Goal: Task Accomplishment & Management: Manage account settings

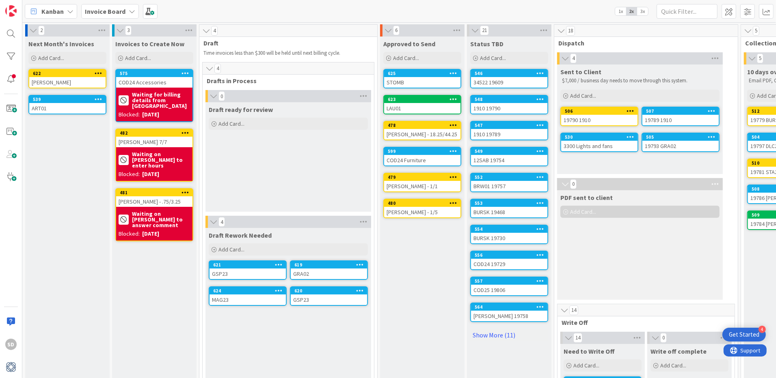
click at [411, 81] on div "STOMB" at bounding box center [422, 82] width 76 height 11
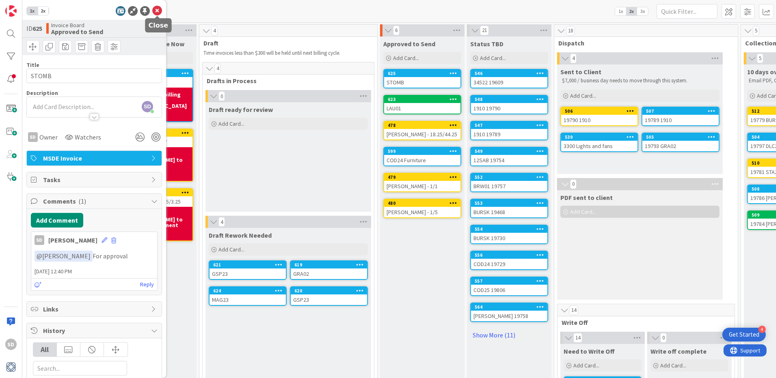
click at [155, 12] on icon at bounding box center [157, 11] width 10 height 10
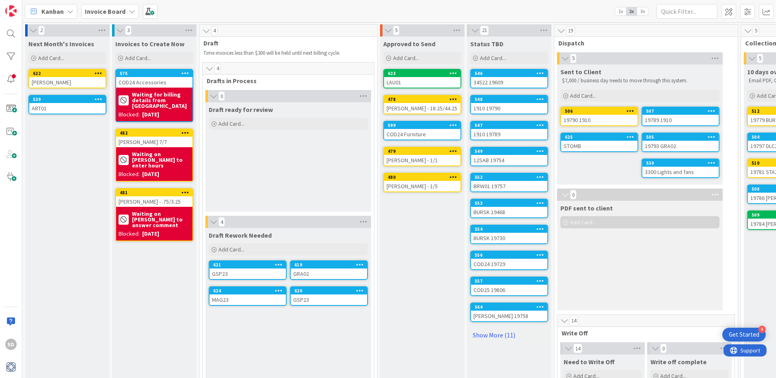
click at [409, 78] on div "LAU01" at bounding box center [422, 82] width 76 height 11
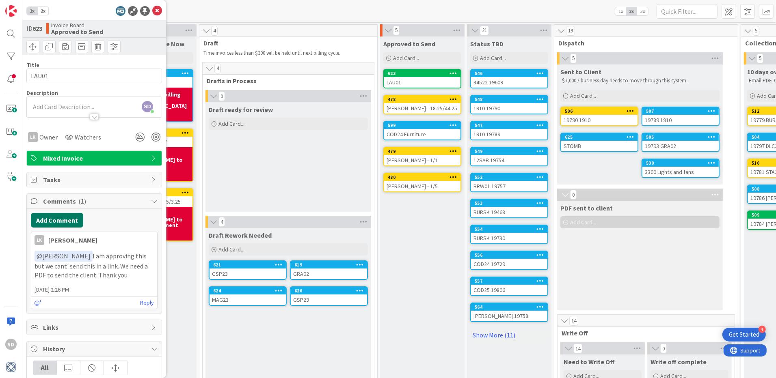
click at [61, 220] on button "Add Comment" at bounding box center [57, 220] width 52 height 15
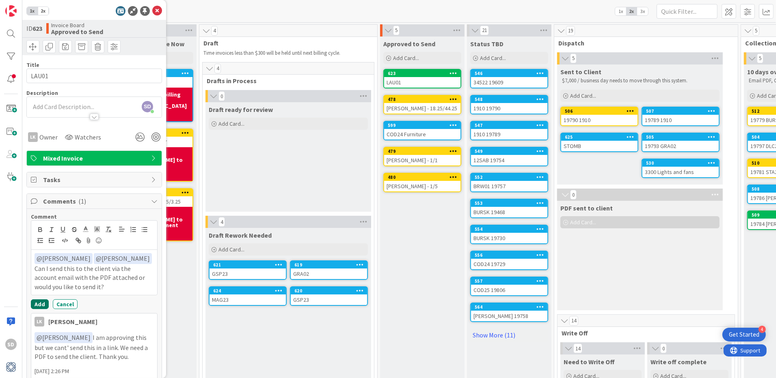
click at [39, 300] on button "Add" at bounding box center [40, 305] width 18 height 10
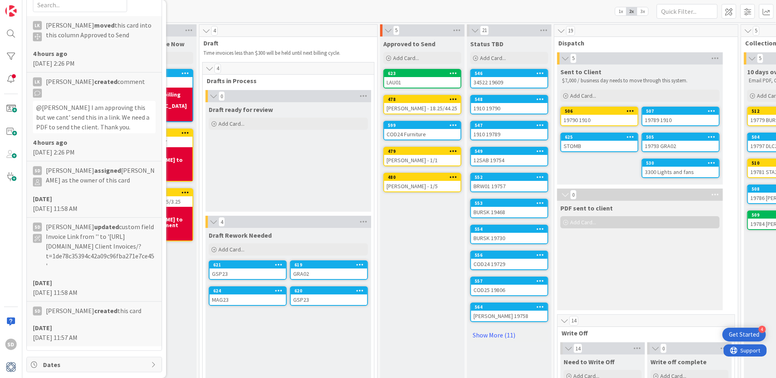
scroll to position [684, 0]
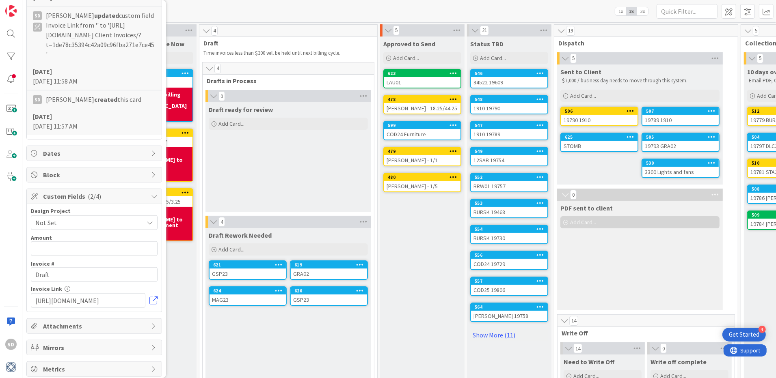
click at [80, 172] on span "Block" at bounding box center [95, 175] width 104 height 10
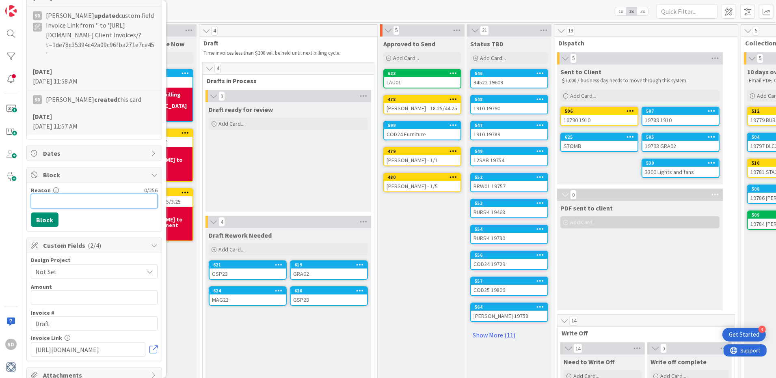
click at [74, 196] on input "Reason" at bounding box center [94, 201] width 127 height 15
type input "Waiting to confirm if I can send via accounting email"
click at [47, 214] on button "Block" at bounding box center [45, 220] width 28 height 15
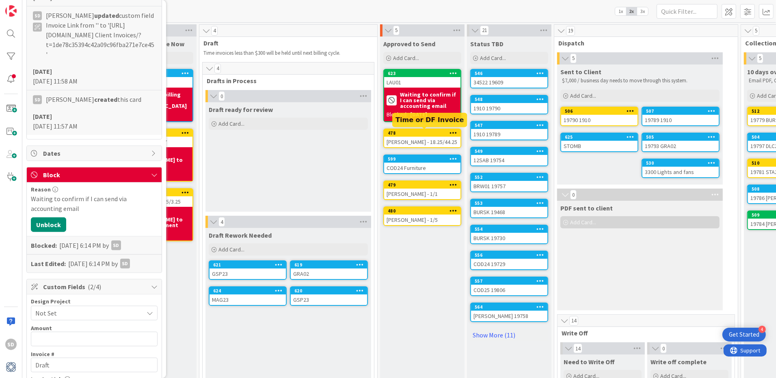
click at [420, 131] on div "478" at bounding box center [424, 133] width 73 height 6
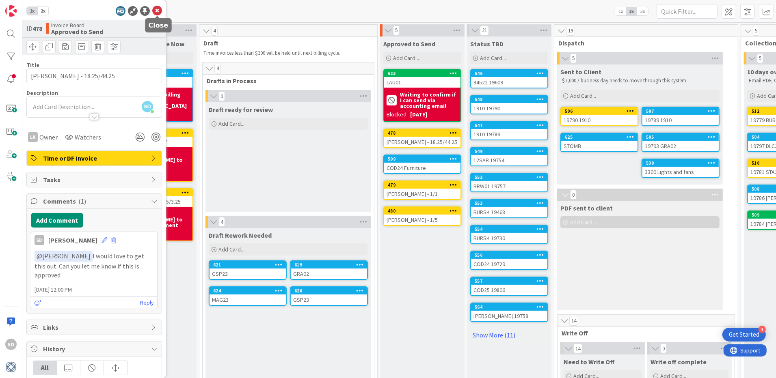
click at [157, 11] on icon at bounding box center [157, 11] width 10 height 10
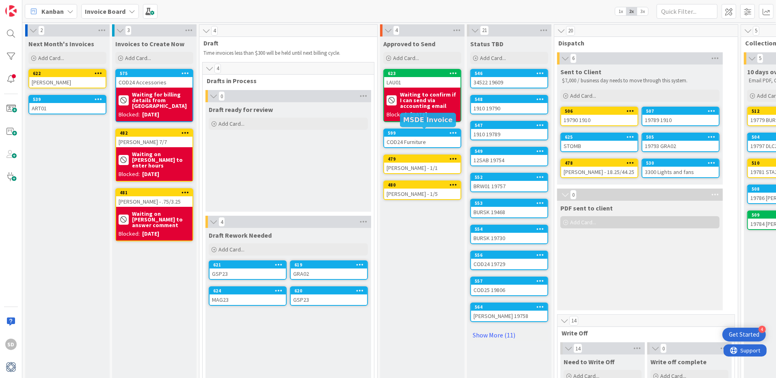
click at [403, 133] on div "599" at bounding box center [424, 133] width 73 height 6
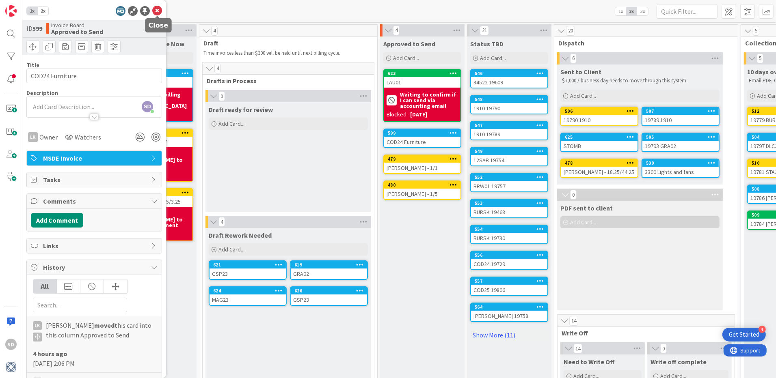
click at [156, 13] on icon at bounding box center [157, 11] width 10 height 10
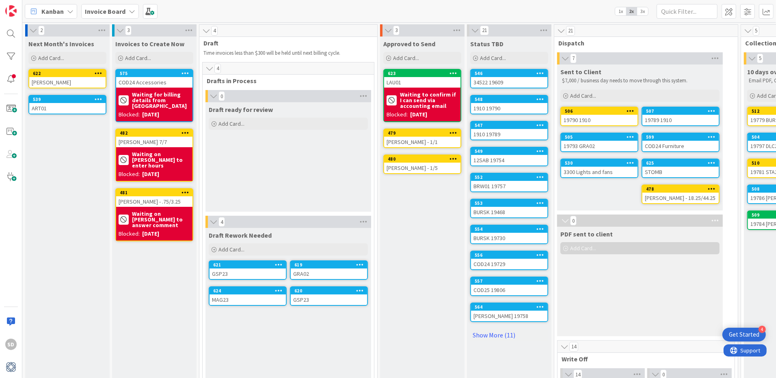
click at [398, 139] on div "[PERSON_NAME] - 1/1" at bounding box center [422, 142] width 76 height 11
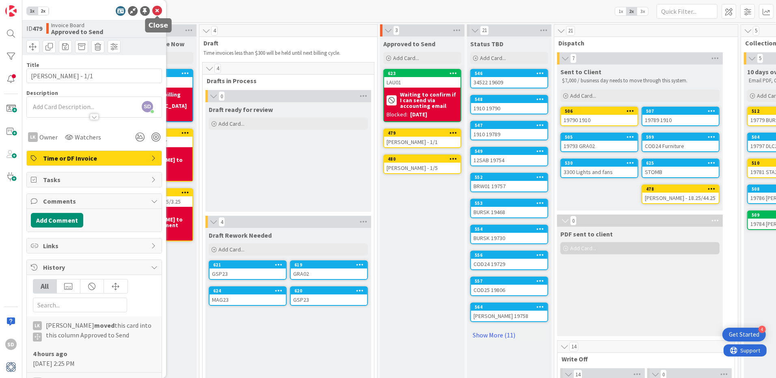
click at [156, 11] on icon at bounding box center [157, 11] width 10 height 10
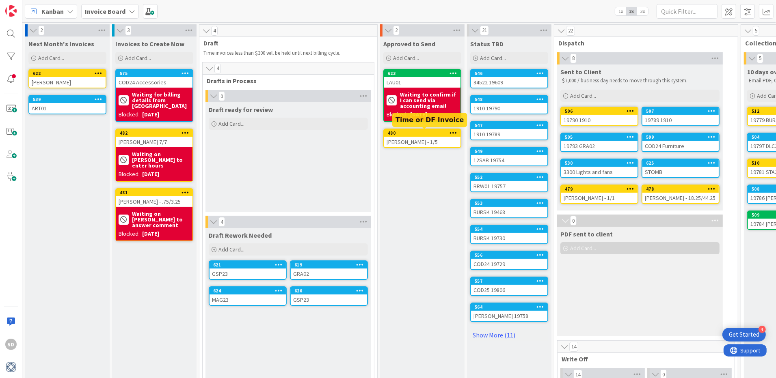
click at [394, 134] on div "480" at bounding box center [424, 133] width 73 height 6
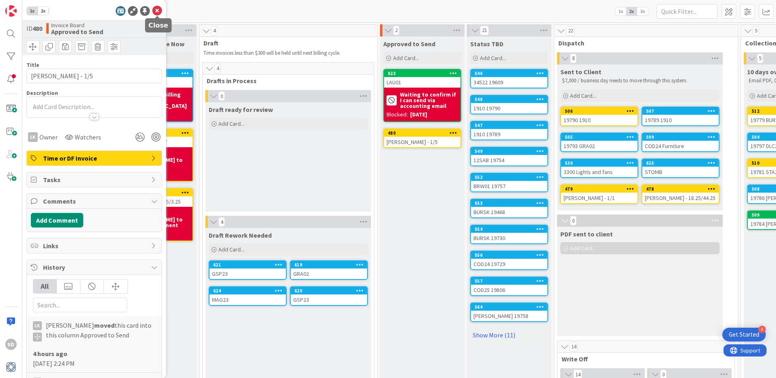
click at [153, 9] on icon at bounding box center [157, 11] width 10 height 10
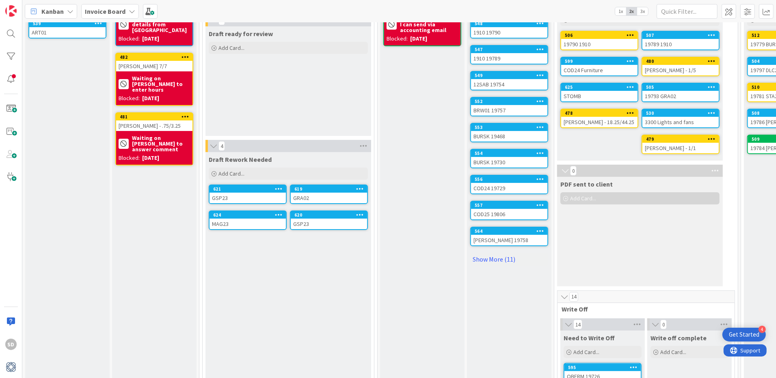
scroll to position [78, 0]
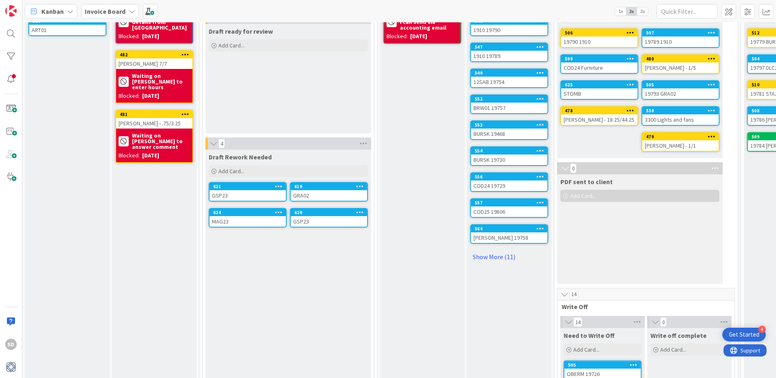
click at [243, 221] on div "MAG23" at bounding box center [247, 221] width 76 height 11
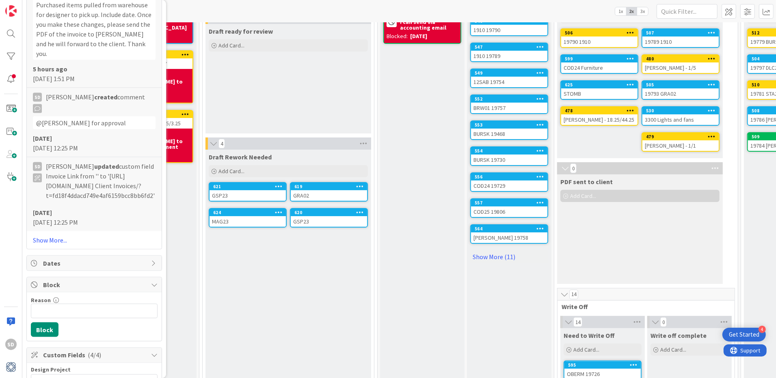
scroll to position [1349, 0]
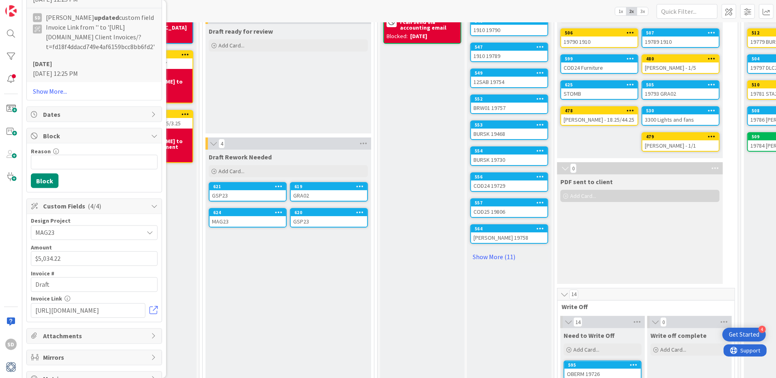
click at [77, 332] on span "Attachments" at bounding box center [95, 337] width 104 height 10
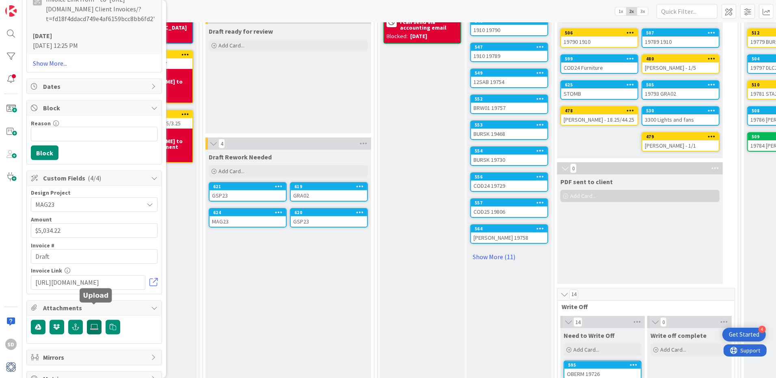
click at [95, 324] on icon at bounding box center [94, 327] width 8 height 6
click at [87, 320] on input "file" at bounding box center [87, 320] width 0 height 0
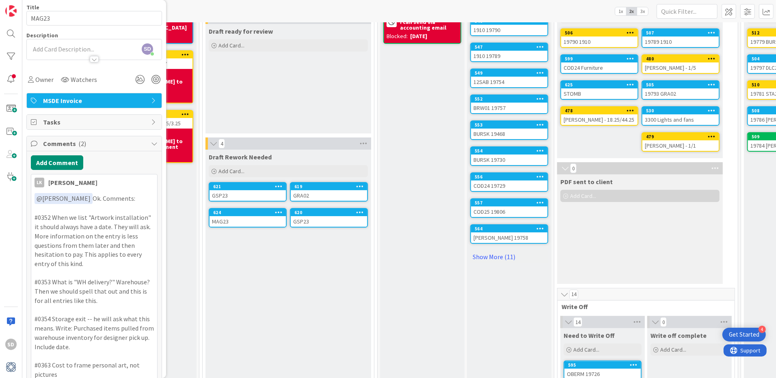
scroll to position [0, 0]
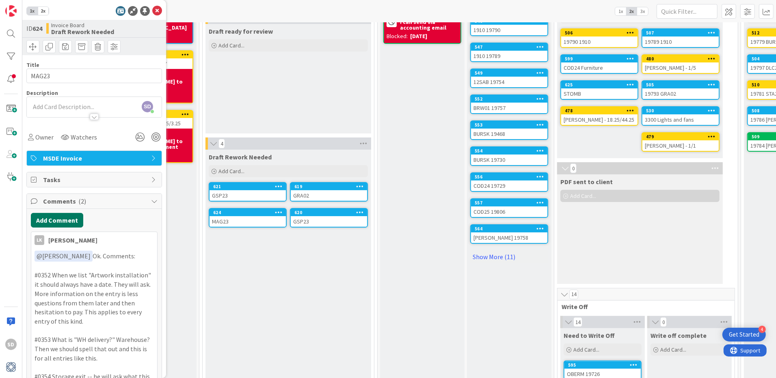
click at [60, 215] on button "Add Comment" at bounding box center [57, 220] width 52 height 15
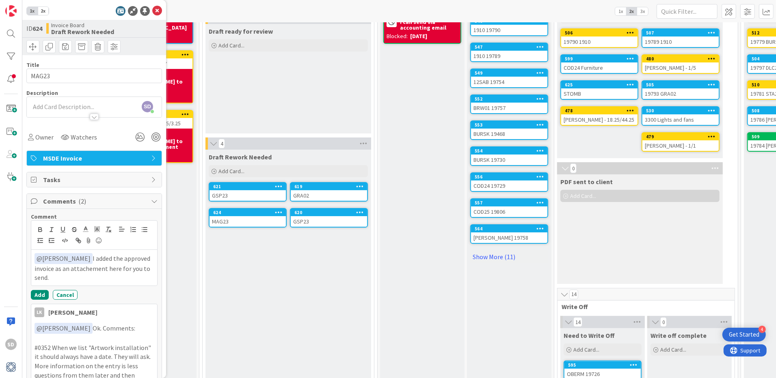
click at [88, 272] on p "﻿ @ [PERSON_NAME] ﻿ I added the approved invoice as an attachement here for you…" at bounding box center [93, 267] width 119 height 29
click at [93, 270] on p "﻿ @ [PERSON_NAME] ﻿ I added the approved invoice as an attachement here for you…" at bounding box center [93, 267] width 119 height 29
click at [89, 270] on p "﻿ @ [PERSON_NAME] ﻿ I added the approved invoice as an attachement here for you…" at bounding box center [93, 267] width 119 height 29
click at [119, 271] on p "﻿ @ [PERSON_NAME] ﻿ I added the approved invoice as an attachment here for you …" at bounding box center [93, 267] width 119 height 29
click at [42, 293] on button "Add" at bounding box center [40, 295] width 18 height 10
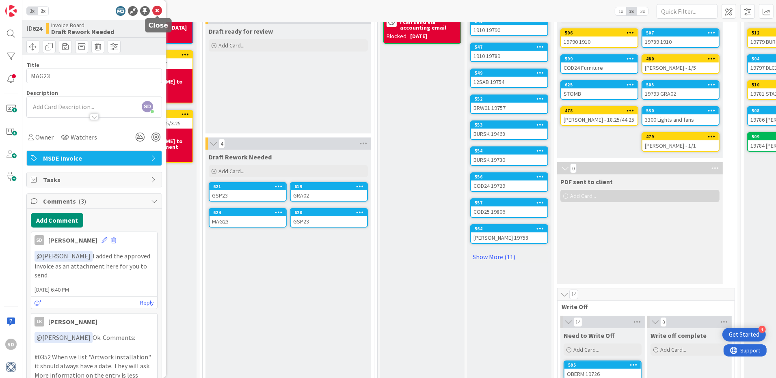
click at [157, 11] on icon at bounding box center [157, 11] width 10 height 10
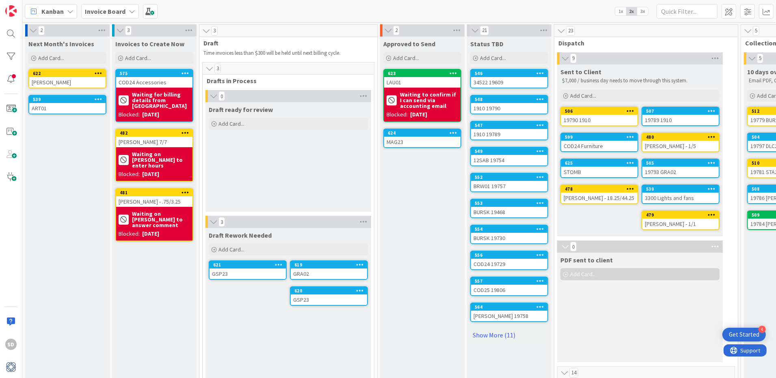
click at [322, 268] on div "619" at bounding box center [329, 264] width 76 height 7
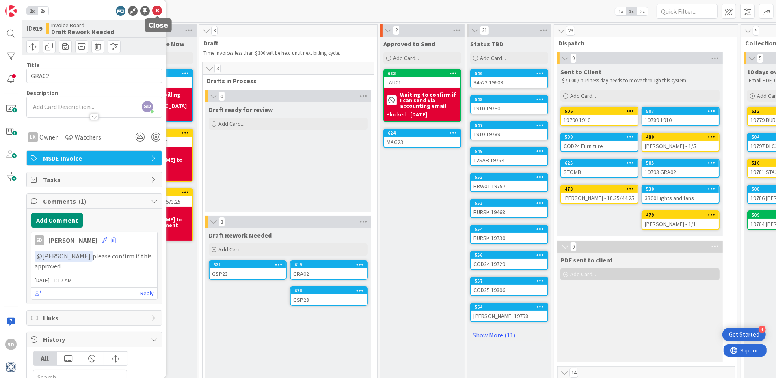
click at [157, 10] on icon at bounding box center [157, 11] width 10 height 10
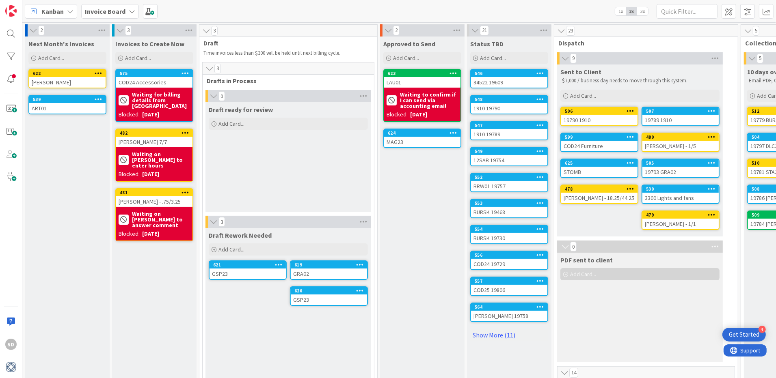
click at [231, 273] on div "GSP23" at bounding box center [247, 274] width 76 height 11
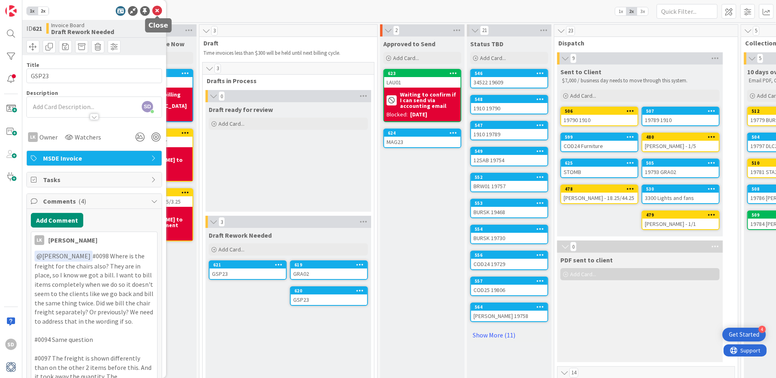
click at [158, 11] on icon at bounding box center [157, 11] width 10 height 10
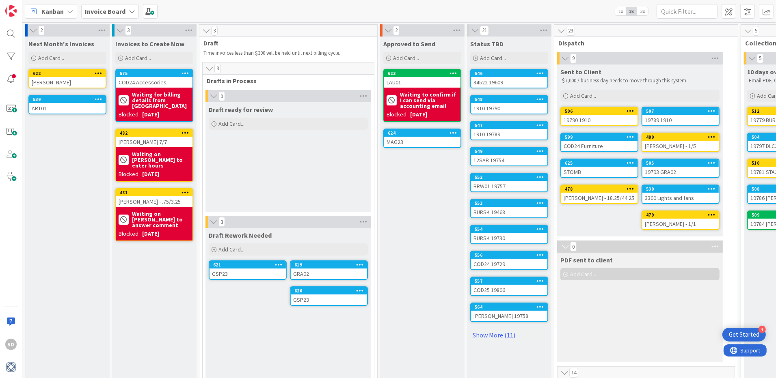
click at [641, 13] on span "3x" at bounding box center [642, 11] width 11 height 8
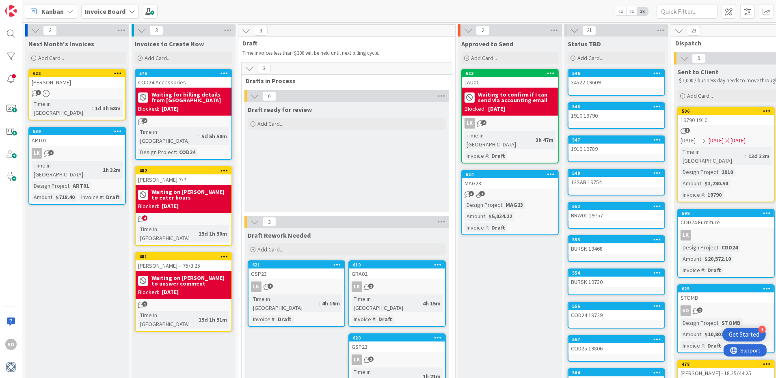
click at [611, 85] on div "34522 19609" at bounding box center [616, 82] width 96 height 11
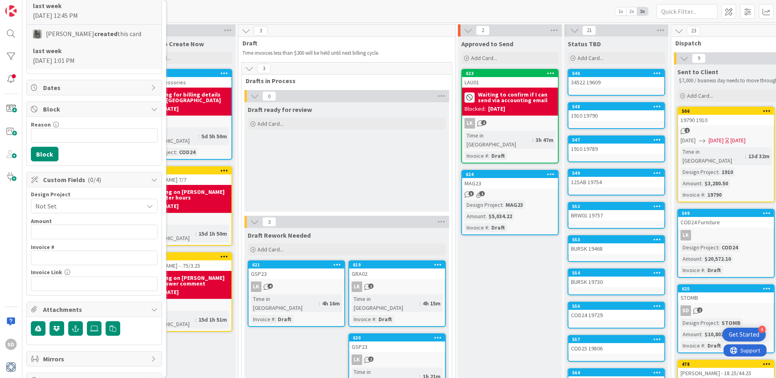
scroll to position [369, 0]
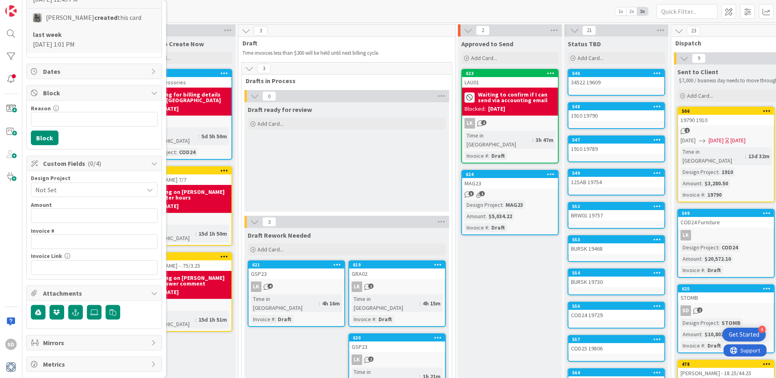
click at [61, 189] on span "Not Set" at bounding box center [87, 189] width 104 height 11
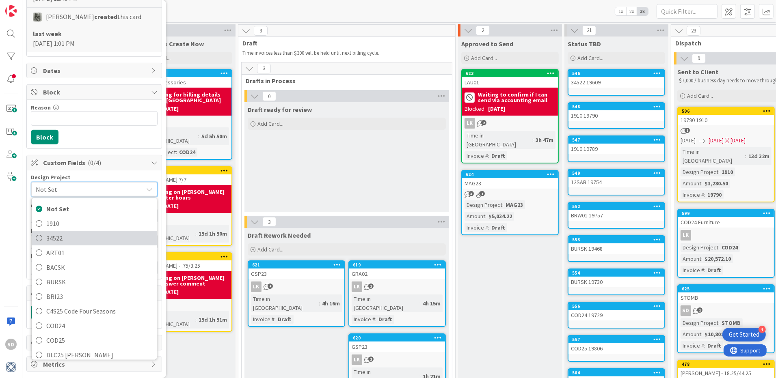
click at [39, 237] on icon at bounding box center [39, 238] width 6 height 12
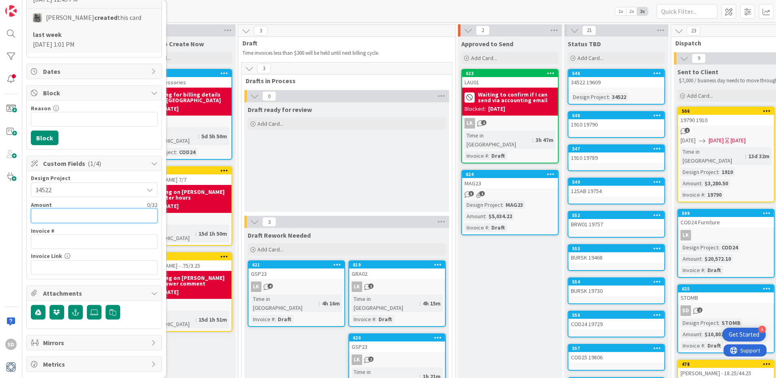
click at [42, 212] on input "text" at bounding box center [94, 216] width 127 height 15
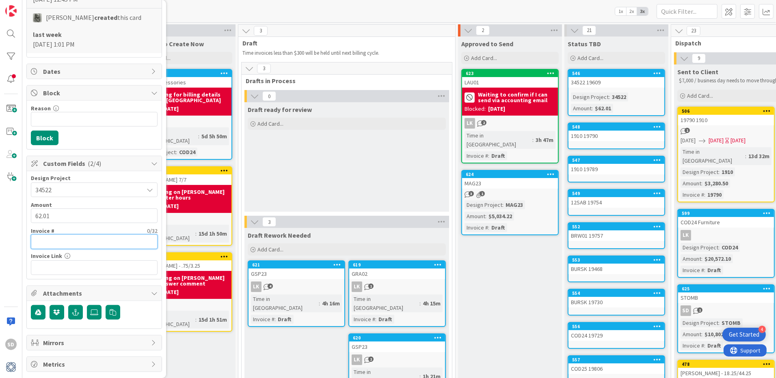
type input "$62.01"
click at [45, 239] on input "text" at bounding box center [94, 242] width 127 height 15
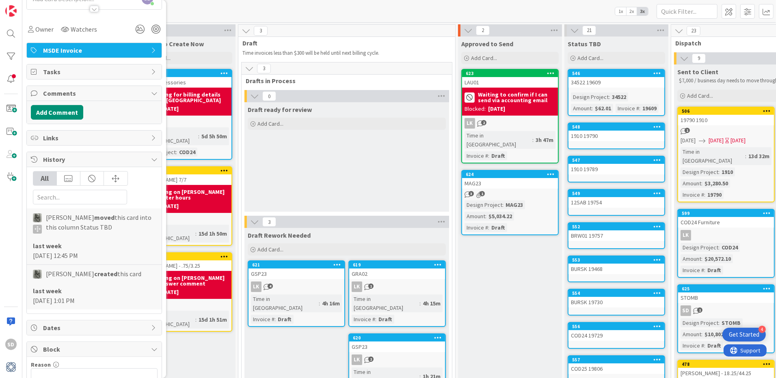
scroll to position [0, 0]
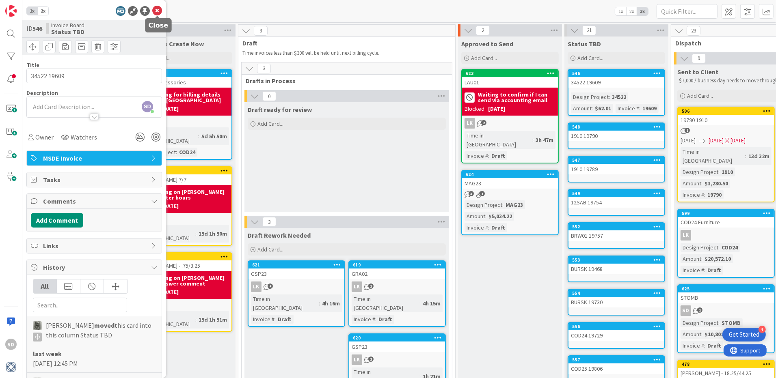
type input "19609"
click at [156, 11] on icon at bounding box center [157, 11] width 10 height 10
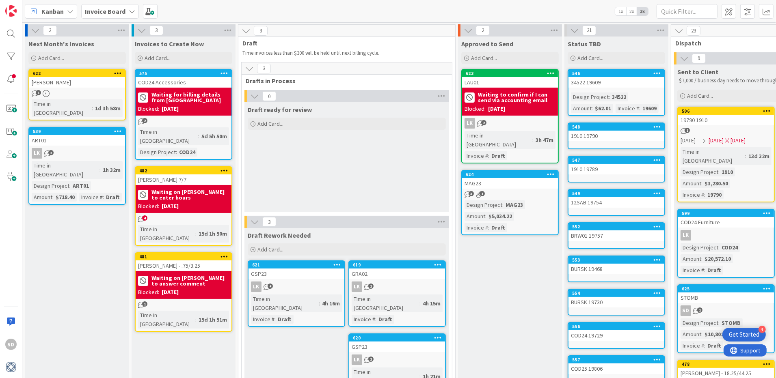
click at [604, 134] on div "1910 19790" at bounding box center [616, 136] width 96 height 11
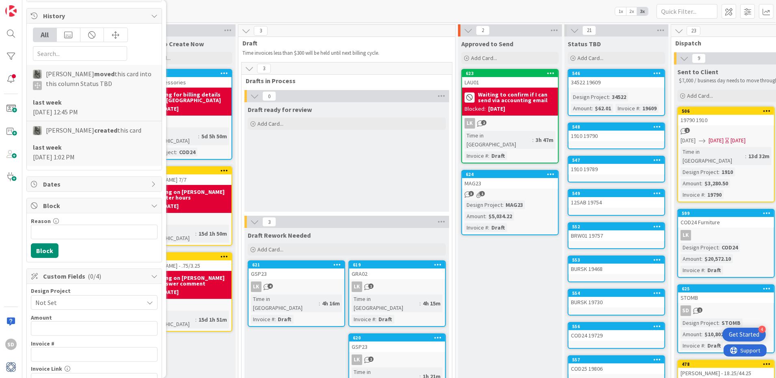
scroll to position [369, 0]
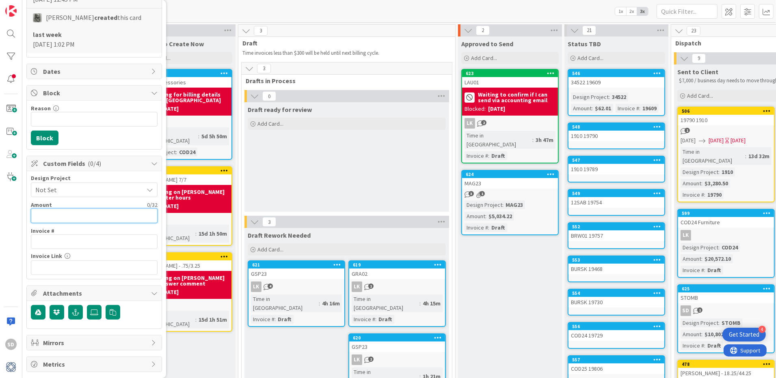
click at [55, 215] on input "text" at bounding box center [94, 216] width 127 height 15
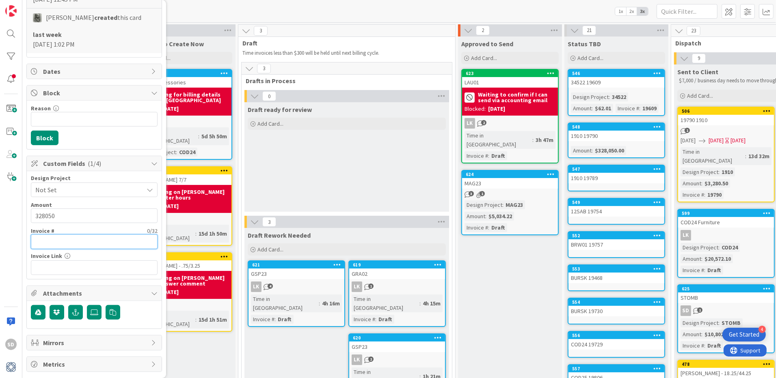
type input "$328,050.00"
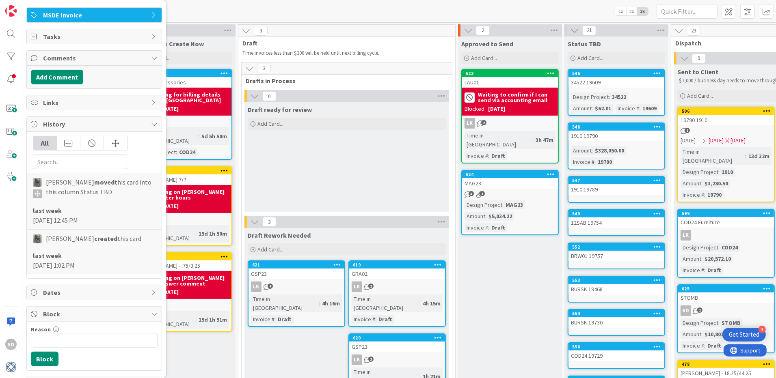
scroll to position [131, 0]
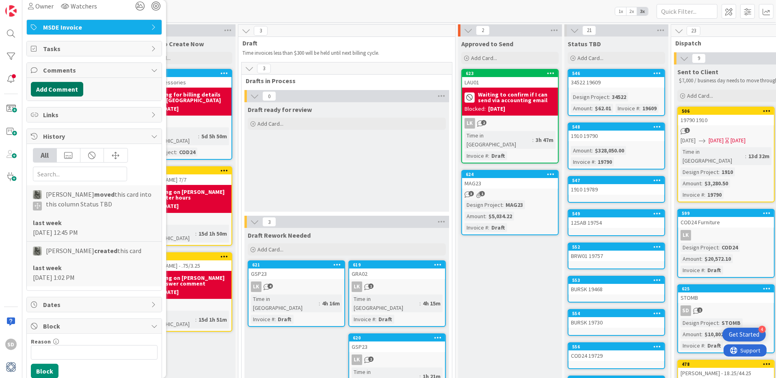
type input "19790"
click at [66, 92] on button "Add Comment" at bounding box center [57, 89] width 52 height 15
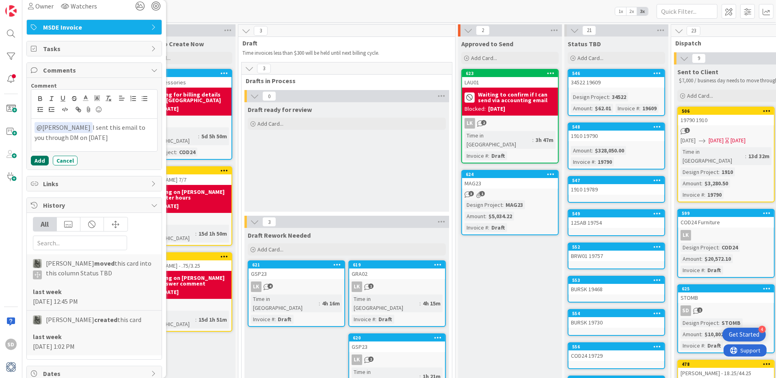
click at [40, 160] on button "Add" at bounding box center [40, 161] width 18 height 10
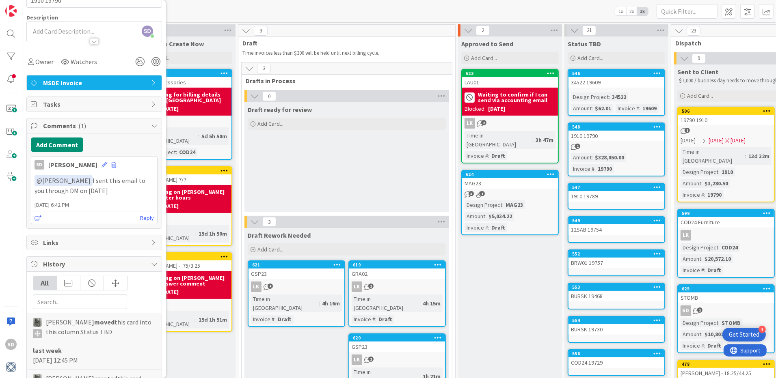
scroll to position [0, 0]
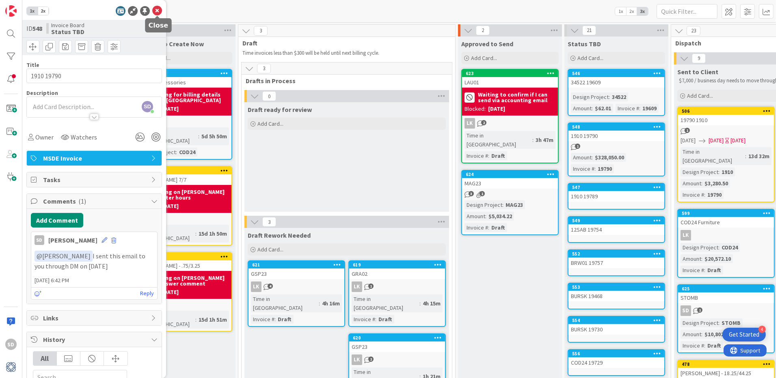
click at [154, 10] on icon at bounding box center [157, 11] width 10 height 10
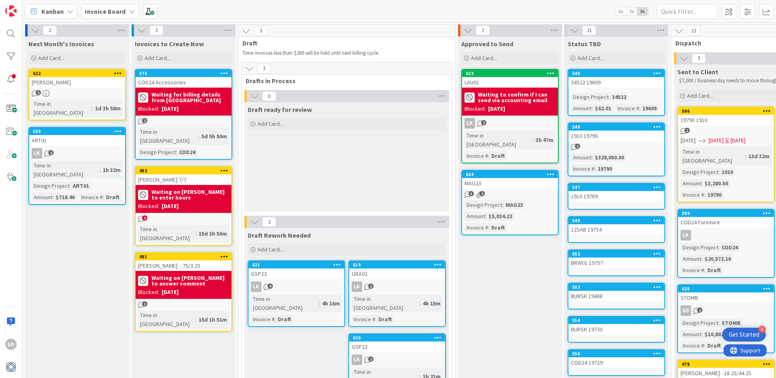
click at [603, 158] on div "$328,050.00" at bounding box center [609, 157] width 33 height 9
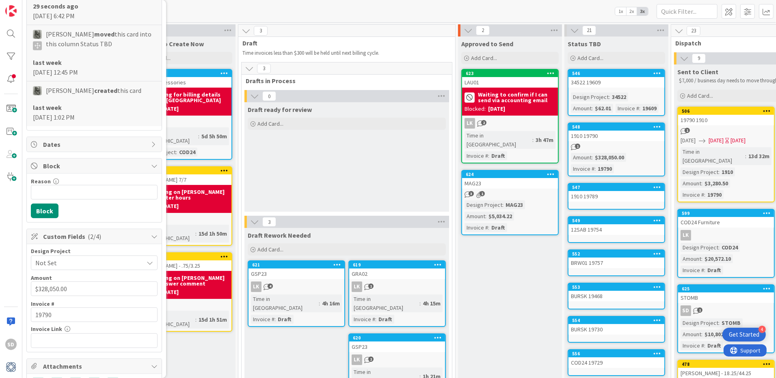
scroll to position [577, 0]
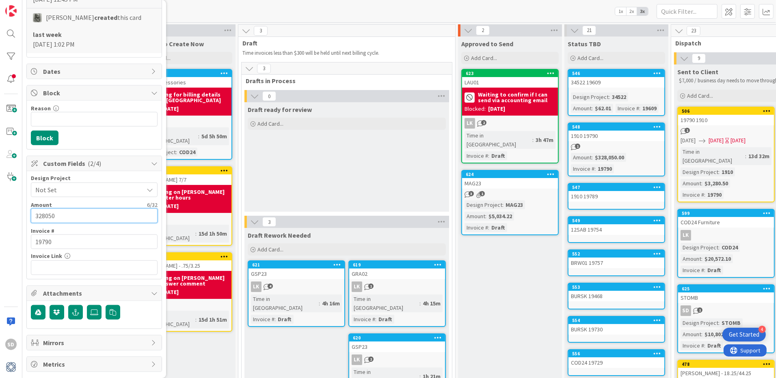
drag, startPoint x: 71, startPoint y: 213, endPoint x: 12, endPoint y: 213, distance: 58.8
click at [12, 213] on div "SD 1x 2x ID 548 Invoice Board Status TBD Title 10 / 128 1910 19790 Description …" at bounding box center [11, 189] width 22 height 378
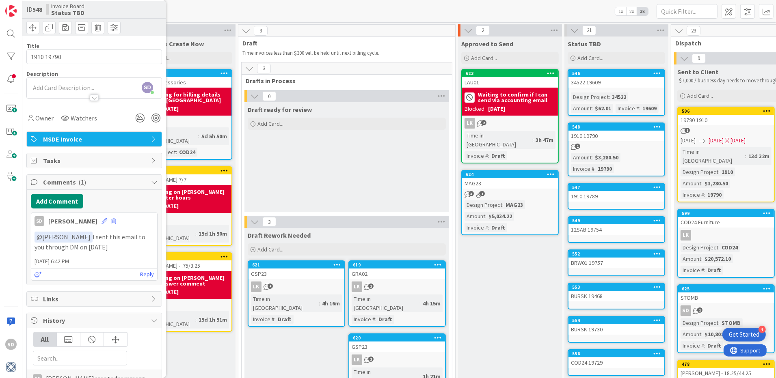
scroll to position [0, 0]
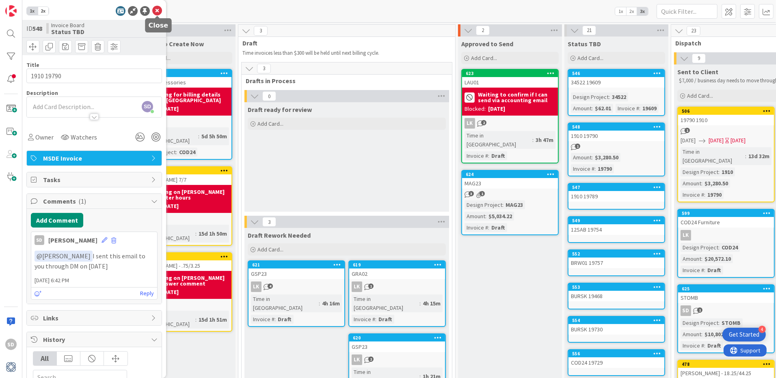
type input "$3,280.50"
click at [155, 12] on icon at bounding box center [157, 11] width 10 height 10
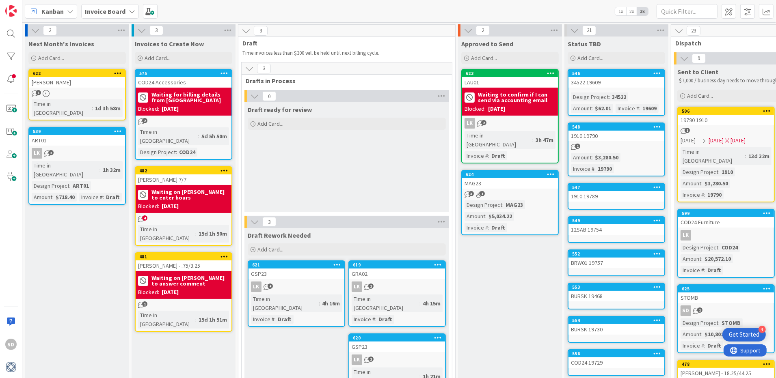
click at [615, 192] on div "1910 19789" at bounding box center [616, 196] width 96 height 11
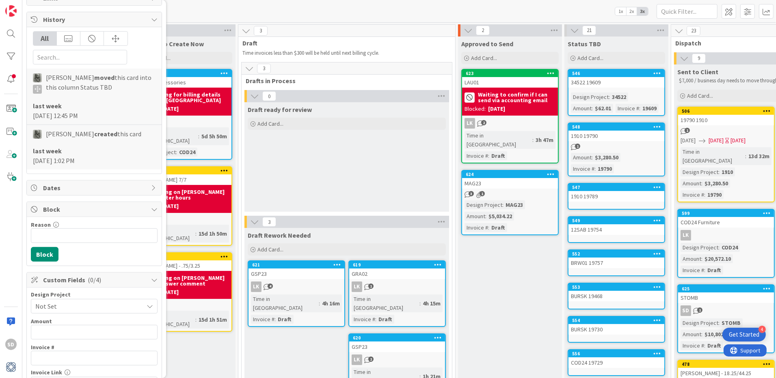
scroll to position [369, 0]
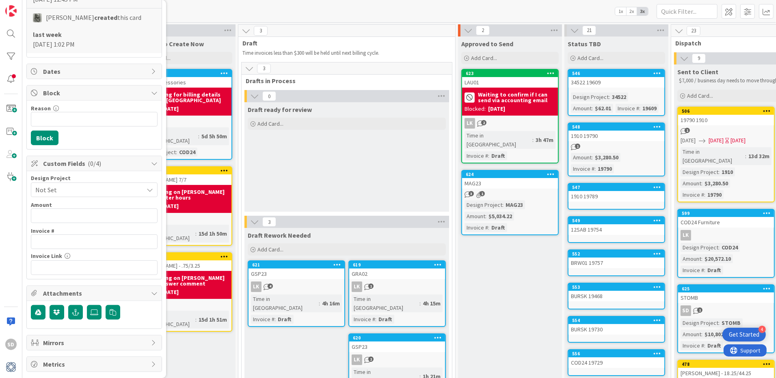
click at [126, 187] on span "Not Set" at bounding box center [87, 189] width 104 height 11
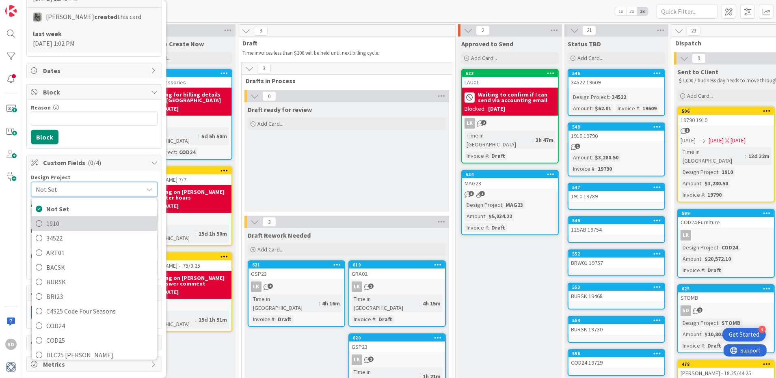
click at [37, 223] on icon at bounding box center [39, 224] width 6 height 12
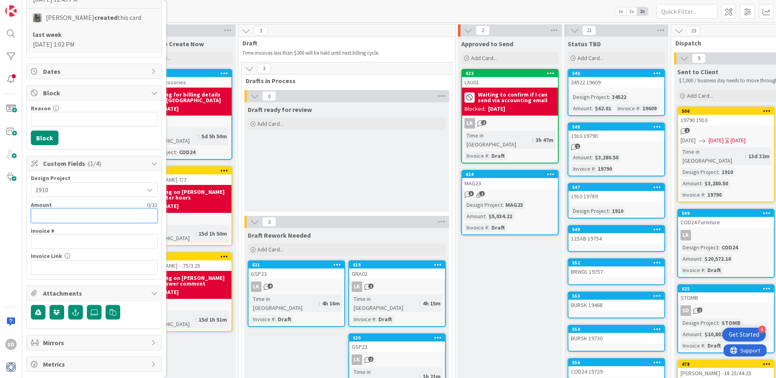
click at [45, 211] on input "text" at bounding box center [94, 216] width 127 height 15
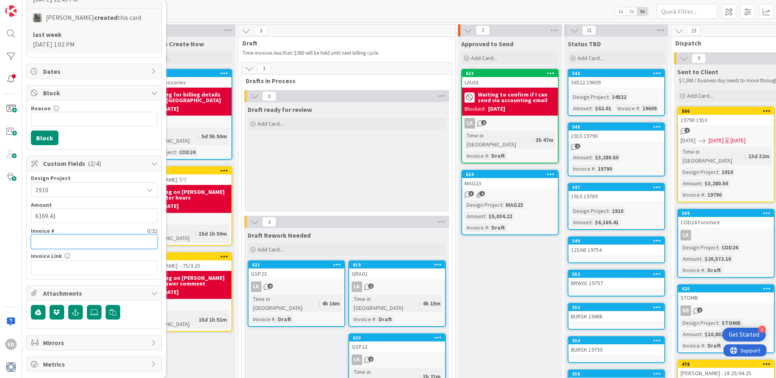
type input "$6,169.41"
click at [45, 237] on input "text" at bounding box center [94, 242] width 127 height 15
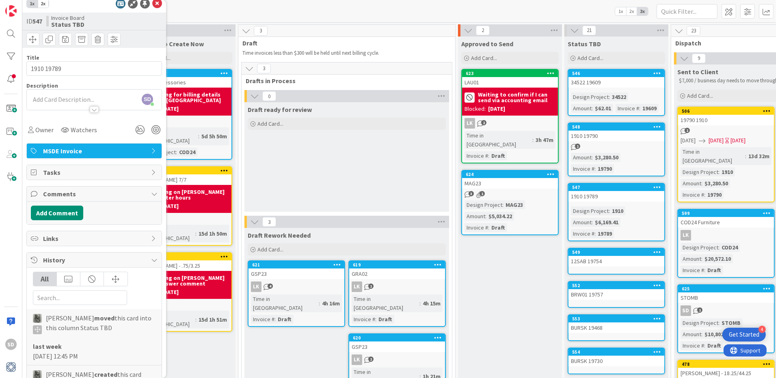
scroll to position [0, 0]
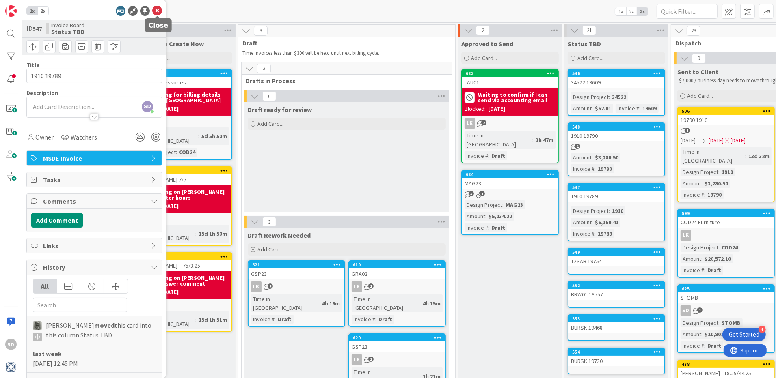
type input "19789"
click at [155, 13] on icon at bounding box center [157, 11] width 10 height 10
